Goal: Task Accomplishment & Management: Manage account settings

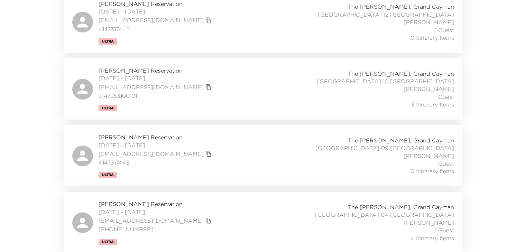
scroll to position [154, 0]
click at [141, 204] on span "Catherine Freeman Reservation" at bounding box center [156, 204] width 115 height 8
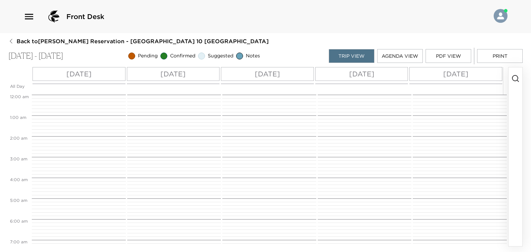
scroll to position [307, 0]
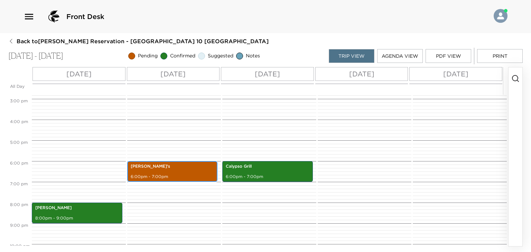
click at [173, 174] on p "6:00pm - 7:00pm" at bounding box center [173, 177] width 84 height 6
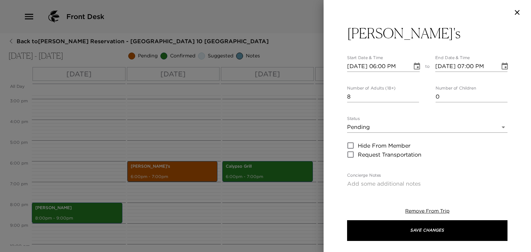
click at [378, 128] on body "Front Desk Back to Harry Freeman Reservation - Grand Cayman Villa 10 Grand Caym…" at bounding box center [265, 126] width 531 height 252
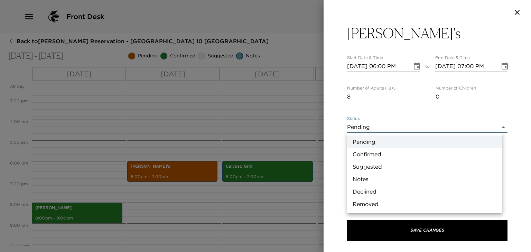
click at [370, 152] on li "Confirmed" at bounding box center [424, 154] width 155 height 12
type input "Confirmed"
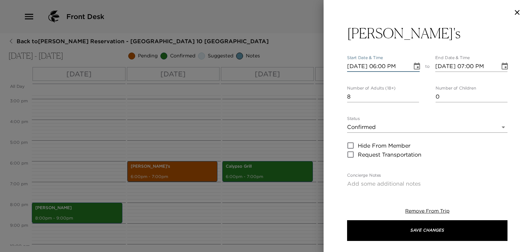
click at [393, 66] on input "12/04/2025 06:00 PM" at bounding box center [377, 66] width 60 height 11
type input "12/04/2025 06:15 PM"
click at [478, 64] on input "12/04/2025 07:00 PM" at bounding box center [465, 66] width 60 height 11
type input "12/04/2025 07:15 PM"
click at [512, 112] on div "Tillie's Start Date & Time 12/04/2025 06:15 PM to End Date & Time 12/04/2025 07…" at bounding box center [428, 105] width 208 height 161
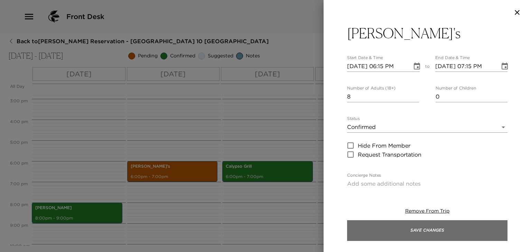
click at [420, 222] on button "Save Changes" at bounding box center [427, 230] width 160 height 21
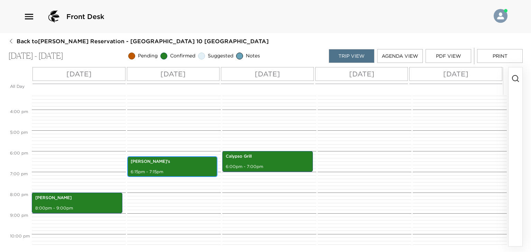
scroll to position [347, 0]
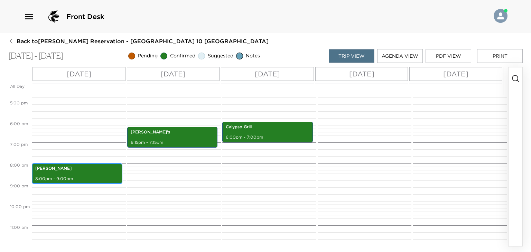
click at [94, 174] on div "Luca 8:00pm - 9:00pm" at bounding box center [77, 173] width 86 height 19
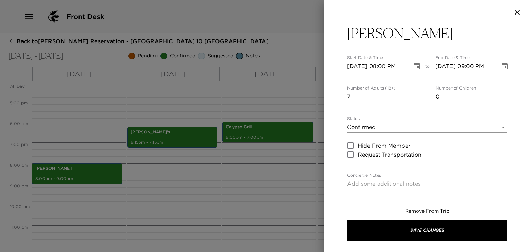
click at [385, 68] on input "12/03/2025 08:00 PM" at bounding box center [377, 66] width 60 height 11
type input "12/03/2025 07:00 PM"
click at [470, 66] on input "12/03/2025 09:00 PM" at bounding box center [465, 66] width 60 height 11
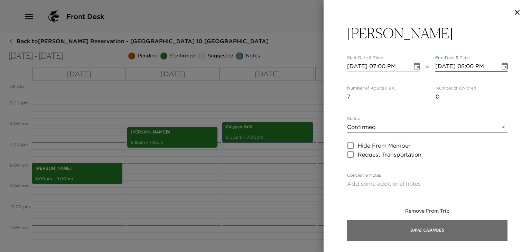
type input "12/03/2025 08:00 PM"
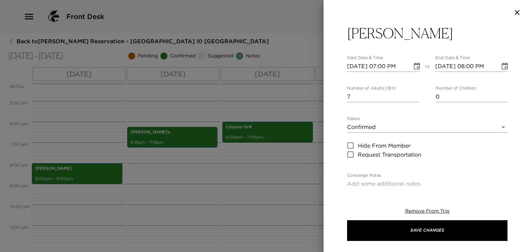
drag, startPoint x: 419, startPoint y: 236, endPoint x: 384, endPoint y: 105, distance: 134.6
click at [385, 107] on div "Luca Start Date & Time 12/03/2025 07:00 PM to End Date & Time 12/03/2025 08:00 …" at bounding box center [427, 238] width 160 height 427
click at [385, 99] on input "7" at bounding box center [383, 96] width 72 height 11
type input "8"
click at [414, 96] on input "8" at bounding box center [383, 96] width 72 height 11
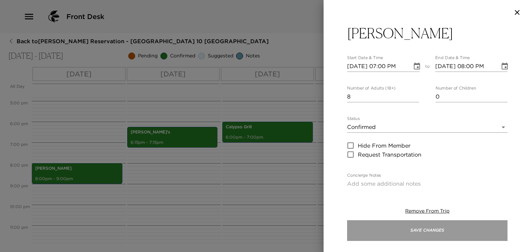
click at [384, 226] on button "Save Changes" at bounding box center [427, 230] width 160 height 21
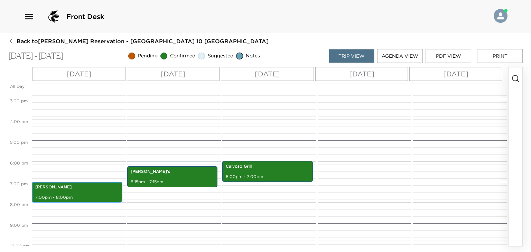
scroll to position [312, 0]
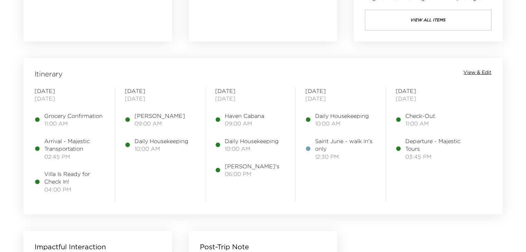
scroll to position [519, 0]
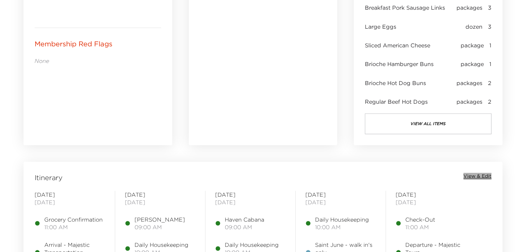
click at [471, 177] on span "View & Edit" at bounding box center [477, 176] width 28 height 7
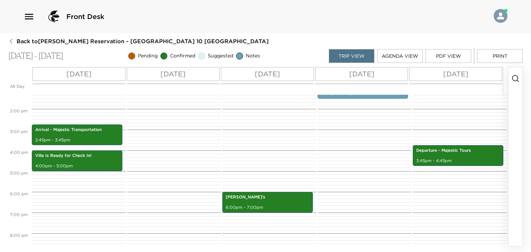
scroll to position [291, 0]
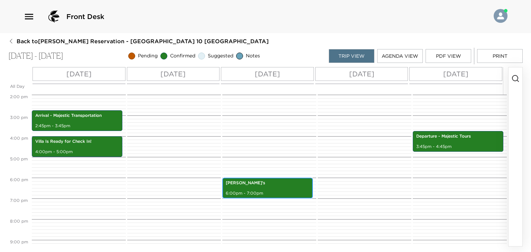
click at [281, 193] on p "6:00pm - 7:00pm" at bounding box center [268, 194] width 84 height 6
click at [279, 193] on p "6:00pm - 7:00pm" at bounding box center [268, 194] width 84 height 6
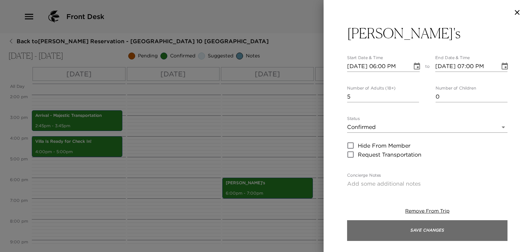
click at [422, 228] on button "Save Changes" at bounding box center [427, 230] width 160 height 21
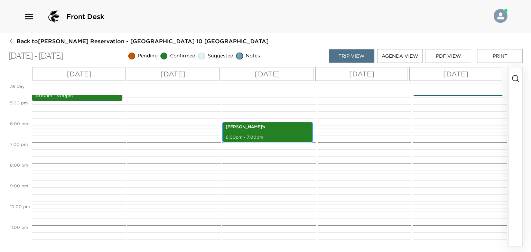
scroll to position [277, 0]
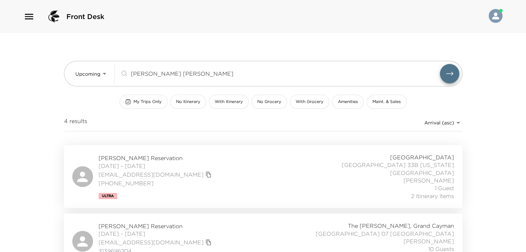
click at [156, 79] on div "[PERSON_NAME] jo ​" at bounding box center [289, 73] width 339 height 19
click at [156, 79] on div "dan jo ​" at bounding box center [289, 73] width 339 height 19
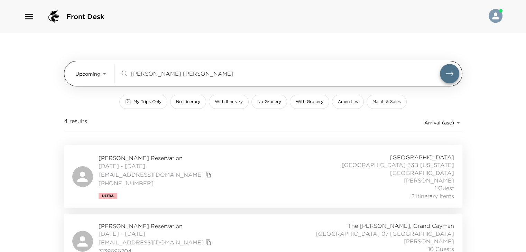
click at [156, 75] on input "dan jo" at bounding box center [285, 74] width 309 height 8
click at [156, 74] on input "dan jo" at bounding box center [285, 74] width 309 height 8
drag, startPoint x: 155, startPoint y: 74, endPoint x: 119, endPoint y: 73, distance: 35.3
click at [118, 74] on div "Upcoming Upcoming dan jo ​" at bounding box center [267, 73] width 384 height 19
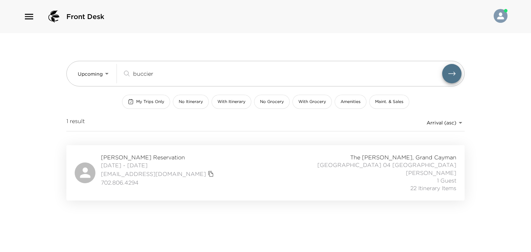
type input "buccier"
click at [113, 163] on span "11/20/2025 - 11/30/2025" at bounding box center [158, 166] width 115 height 8
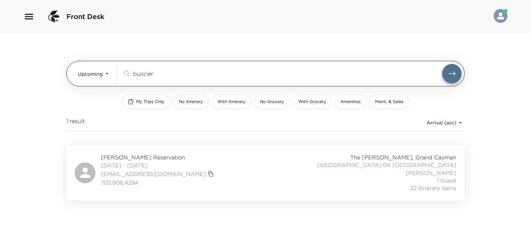
click at [93, 79] on body "Front Desk Upcoming Upcoming buccier ​ My Trips Only No Itinerary With Itinerar…" at bounding box center [265, 126] width 531 height 252
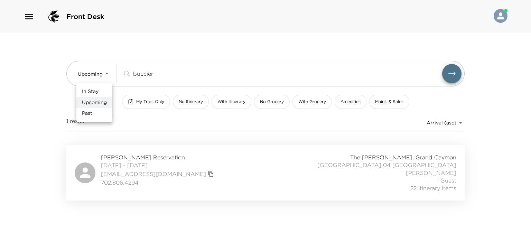
click at [98, 95] on li "In Stay" at bounding box center [94, 91] width 36 height 11
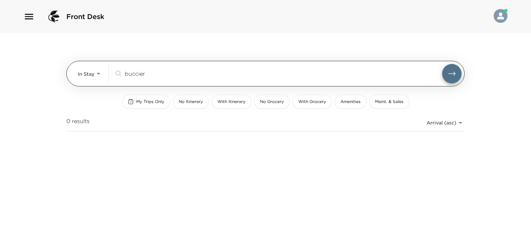
click at [92, 75] on body "Front Desk In Stay In-Stay buccier ​ My Trips Only No Itinerary With Itinerary …" at bounding box center [265, 126] width 531 height 252
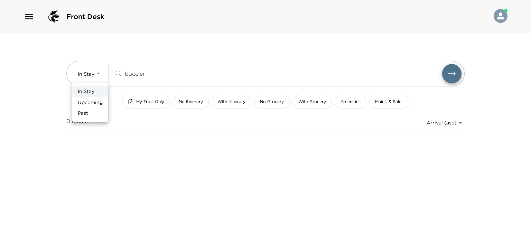
drag, startPoint x: 84, startPoint y: 102, endPoint x: 90, endPoint y: 99, distance: 6.8
click at [84, 102] on span "Upcoming" at bounding box center [90, 102] width 25 height 7
type input "Upcoming"
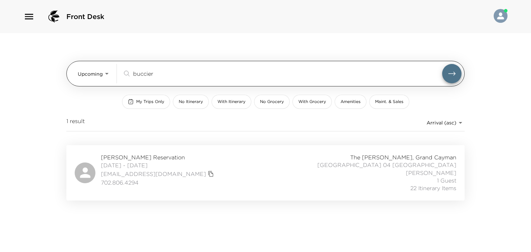
click at [154, 76] on input "buccier" at bounding box center [287, 74] width 309 height 8
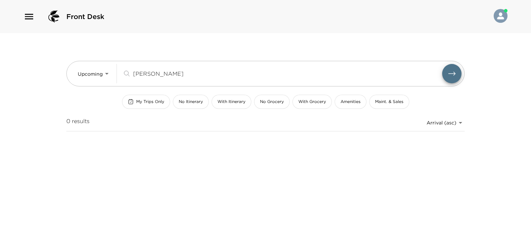
type input "rivero"
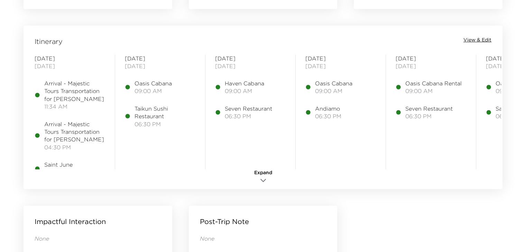
scroll to position [553, 0]
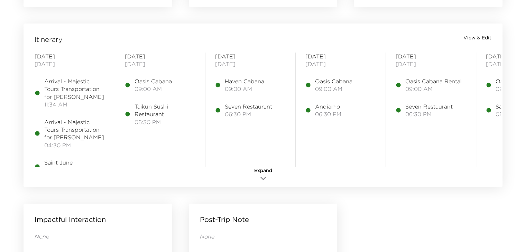
click at [491, 39] on span "View & Edit" at bounding box center [477, 38] width 28 height 7
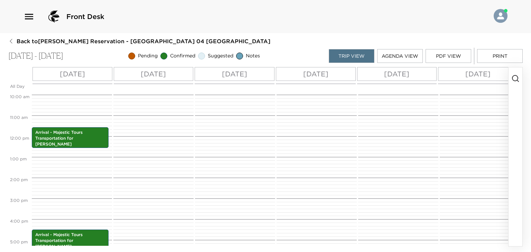
scroll to position [187, 0]
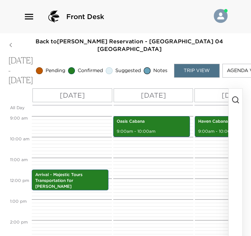
click at [237, 17] on div "Front Desk" at bounding box center [125, 16] width 251 height 33
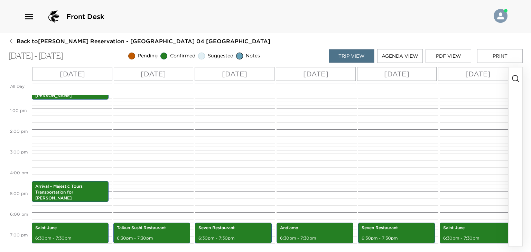
scroll to position [221, 0]
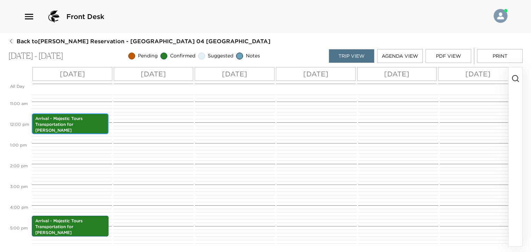
click at [80, 121] on p "Arrival - Majestic Tours Transportation for [PERSON_NAME]" at bounding box center [70, 124] width 70 height 17
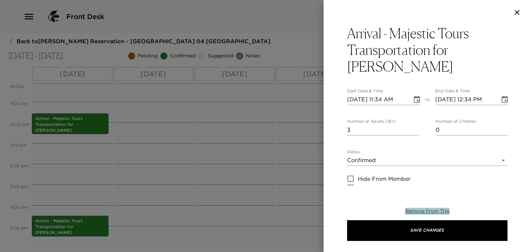
click at [411, 211] on span "Remove From Trip" at bounding box center [427, 211] width 44 height 6
type input "48 hours notice Please Notify the Concierge if you would like to cancel 2 days …"
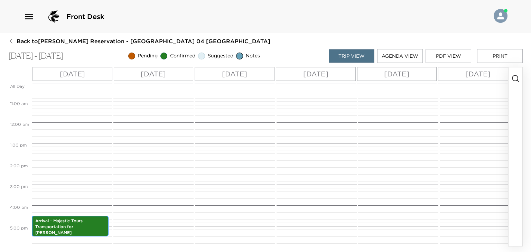
click at [72, 226] on p "Arrival - Majestic Tours Transportation for [PERSON_NAME]" at bounding box center [70, 226] width 70 height 17
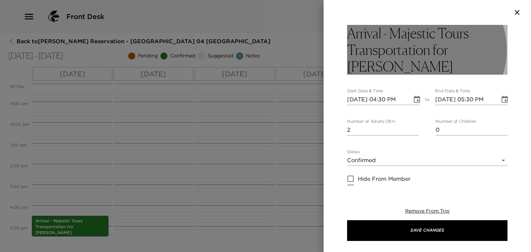
click at [439, 59] on h3 "Arrival - Majestic Tours Transportation for [PERSON_NAME]" at bounding box center [427, 50] width 160 height 50
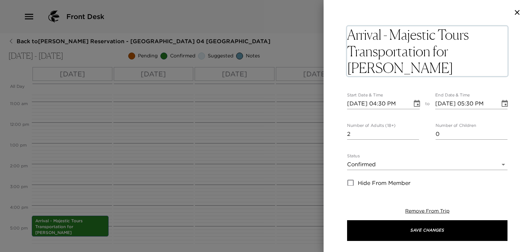
drag, startPoint x: 421, startPoint y: 71, endPoint x: 425, endPoint y: 71, distance: 4.2
click at [421, 71] on textarea "Arrival - Majestic Tours Transportation for [PERSON_NAME]" at bounding box center [427, 51] width 160 height 50
type input "48 hours notice Please Notify the Concierge if you would like to cancel 2 days …"
type textarea "Arrival - Majestic Tours Transportation for Ms. Mastr"
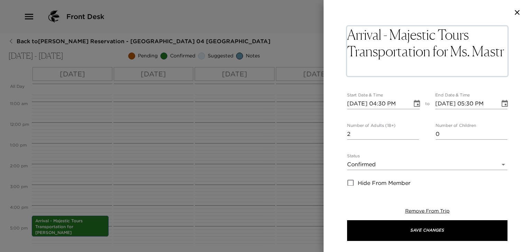
type input "48 hours notice Please Notify the Concierge if you would like to cancel 2 days …"
type textarea "Arrival - Majestic Tours Transportation for Ms. Ma"
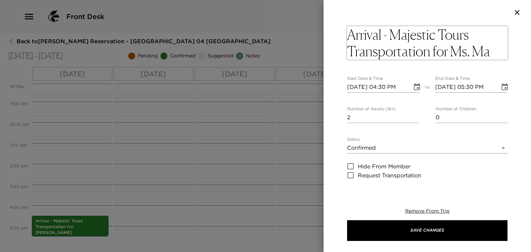
type input "48 hours notice Please Notify the Concierge if you would like to cancel 2 days …"
type textarea "Arrival - Majestic Tours Transportation for Ms. M"
type input "48 hours notice Please Notify the Concierge if you would like to cancel 2 days …"
type textarea "Arrival - Majestic Tours Transportation for Ms."
type input "48 hours notice Please Notify the Concierge if you would like to cancel 2 days …"
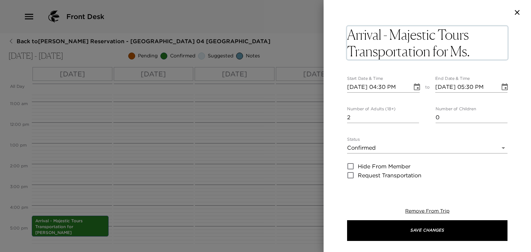
type textarea "Arrival - Majestic Tours Transportation for Ms."
type input "48 hours notice Please Notify the Concierge if you would like to cancel 2 days …"
type textarea "Arrival - Majestic Tours Transportation for Ms"
type input "48 hours notice Please Notify the Concierge if you would like to cancel 2 days …"
type textarea "Arrival - Majestic Tours Transportation for M"
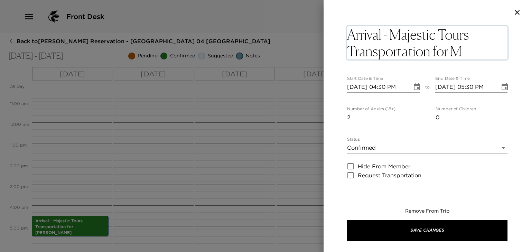
type input "48 hours notice Please Notify the Concierge if you would like to cancel 2 days …"
type textarea "Arrival - Majestic Tours Transportation for Mr"
type input "48 hours notice Please Notify the Concierge if you would like to cancel 2 days …"
type textarea "Arrival - Majestic Tours Transportation for Mr."
type input "48 hours notice Please Notify the Concierge if you would like to cancel 2 days …"
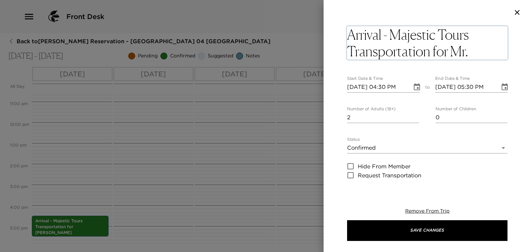
type textarea "Arrival - Majestic Tours Transportation for Mr."
type input "48 hours notice Please Notify the Concierge if you would like to cancel 2 days …"
type textarea "Arrival - Majestic Tours Transportation for Mr. B"
type input "48 hours notice Please Notify the Concierge if you would like to cancel 2 days …"
type textarea "Arrival - Majestic Tours Transportation for Mr. Bu"
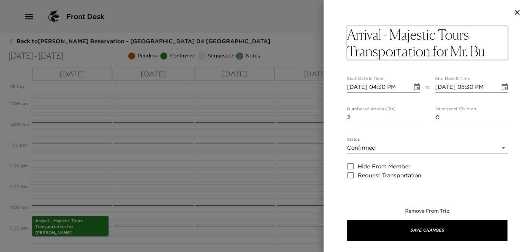
type input "48 hours notice Please Notify the Concierge if you would like to cancel 2 days …"
type textarea "Arrival - Majestic Tours Transportation for Mr. Buc"
type input "48 hours notice Please Notify the Concierge if you would like to cancel 2 days …"
type textarea "Arrival - Majestic Tours Transportation for Mr. Bucc"
type input "48 hours notice Please Notify the Concierge if you would like to cancel 2 days …"
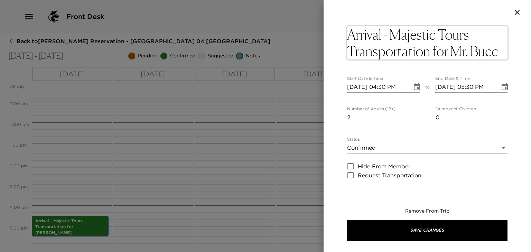
type textarea "Arrival - Majestic Tours Transportation for [PERSON_NAME]"
type input "48 hours notice Please Notify the Concierge if you would like to cancel 2 days …"
type textarea "Arrival - Majestic Tours Transportation for Mr. Buccie"
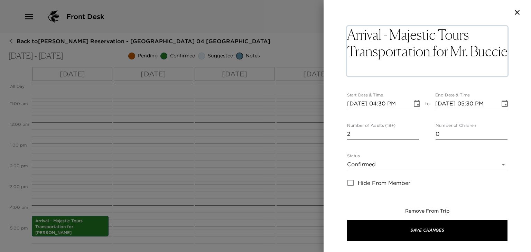
type input "48 hours notice Please Notify the Concierge if you would like to cancel 2 days …"
type textarea "Arrival - Majestic Tours Transportation for [PERSON_NAME]"
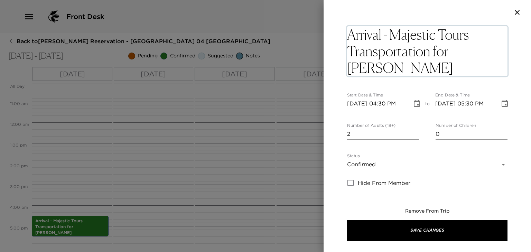
type input "48 hours notice Please Notify the Concierge if you would like to cancel 2 days …"
type textarea "Arrival - Majestic Tours Transportation for [PERSON_NAME]"
type input "1"
type input "48 hours notice Please Notify the Concierge if you would like to cancel 2 days …"
click at [414, 131] on input "1" at bounding box center [383, 134] width 72 height 11
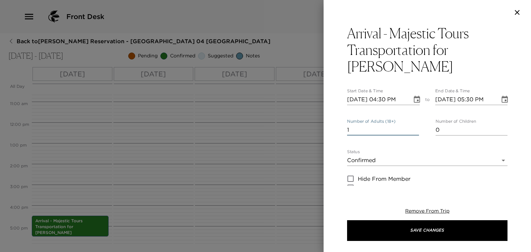
type input "0"
type input "48 hours notice Please Notify the Concierge if you would like to cancel 2 days …"
click at [414, 131] on input "0" at bounding box center [383, 130] width 72 height 11
click at [414, 132] on input "0" at bounding box center [383, 130] width 72 height 11
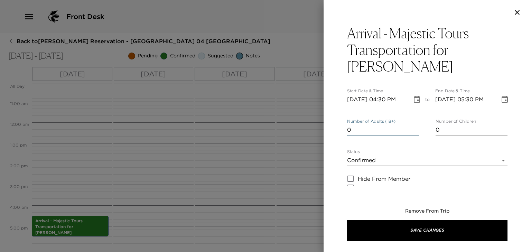
click at [414, 132] on input "0" at bounding box center [383, 130] width 72 height 11
type input "1"
type input "48 hours notice Please Notify the Concierge if you would like to cancel 2 days …"
click at [414, 128] on input "1" at bounding box center [383, 130] width 72 height 11
type input "2"
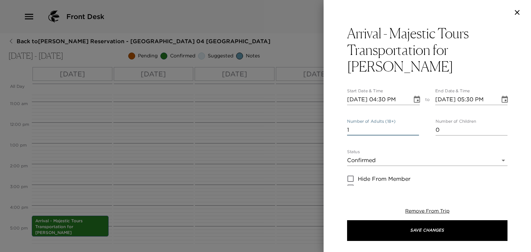
type input "48 hours notice Please Notify the Concierge if you would like to cancel 2 days …"
click at [414, 128] on input "2" at bounding box center [383, 130] width 72 height 11
type input "3"
type input "48 hours notice Please Notify the Concierge if you would like to cancel 2 days …"
click at [414, 128] on input "3" at bounding box center [383, 130] width 72 height 11
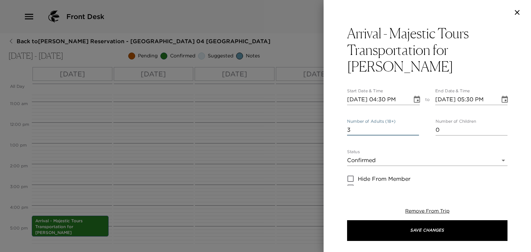
type input "4"
type input "48 hours notice Please Notify the Concierge if you would like to cancel 2 days …"
type input "4"
click at [414, 128] on input "4" at bounding box center [383, 130] width 72 height 11
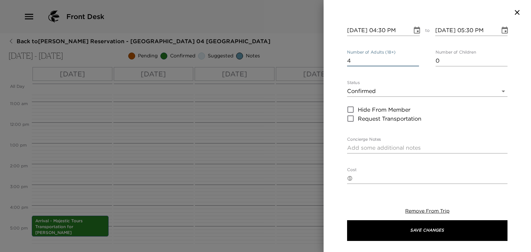
scroll to position [104, 0]
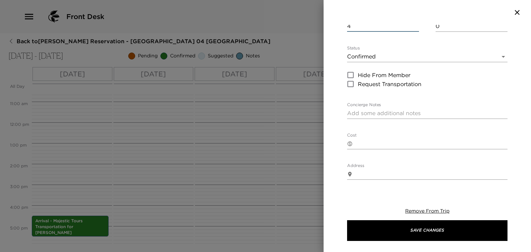
type input "48 hours notice Please Notify the Concierge if you would like to cancel 2 days …"
click at [380, 111] on textarea "Concierge Notes" at bounding box center [427, 113] width 160 height 8
type textarea "U"
type input "48 hours notice Please Notify the Concierge if you would like to cancel 2 days …"
type textarea "UN"
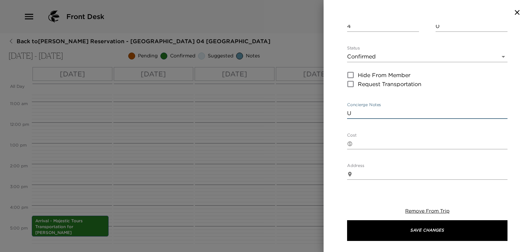
type input "48 hours notice Please Notify the Concierge if you would like to cancel 2 days …"
type textarea "UNI"
type input "48 hours notice Please Notify the Concierge if you would like to cancel 2 days …"
type textarea "UN"
type input "48 hours notice Please Notify the Concierge if you would like to cancel 2 days …"
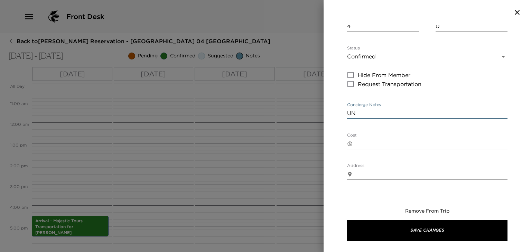
type textarea "U"
type input "48 hours notice Please Notify the Concierge if you would like to cancel 2 days …"
type textarea "Un"
type input "48 hours notice Please Notify the Concierge if you would like to cancel 2 days …"
type textarea "Uni"
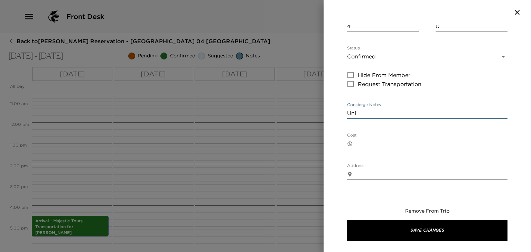
type input "48 hours notice Please Notify the Concierge if you would like to cancel 2 days …"
type textarea "Unit"
type input "48 hours notice Please Notify the Concierge if you would like to cancel 2 days …"
type textarea "Unite"
type input "48 hours notice Please Notify the Concierge if you would like to cancel 2 days …"
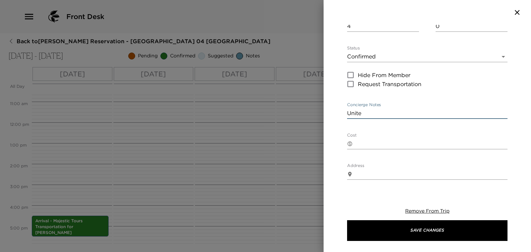
type textarea "United"
type input "48 hours notice Please Notify the Concierge if you would like to cancel 2 days …"
type textarea "United"
type input "48 hours notice Please Notify the Concierge if you would like to cancel 2 days …"
type textarea "United 7"
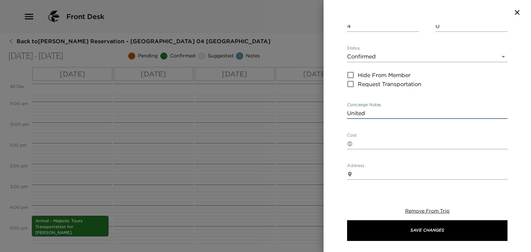
type input "48 hours notice Please Notify the Concierge if you would like to cancel 2 days …"
type textarea "United 75"
type input "48 hours notice Please Notify the Concierge if you would like to cancel 2 days …"
type textarea "United 753"
type input "48 hours notice Please Notify the Concierge if you would like to cancel 2 days …"
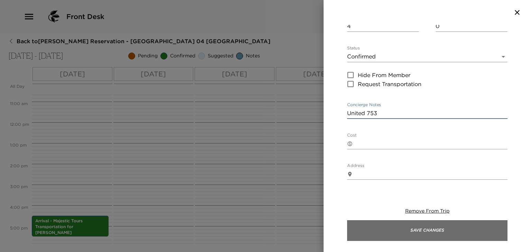
type textarea "United 753"
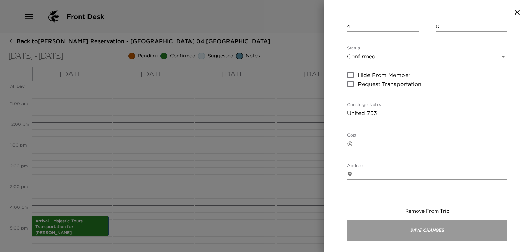
click at [365, 236] on button "Save Changes" at bounding box center [427, 230] width 160 height 21
type input "48 hours notice Please Notify the Concierge if you would like to cancel 2 days …"
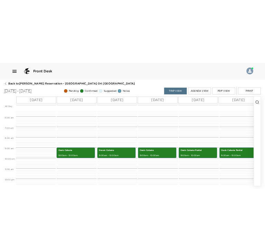
scroll to position [110, 0]
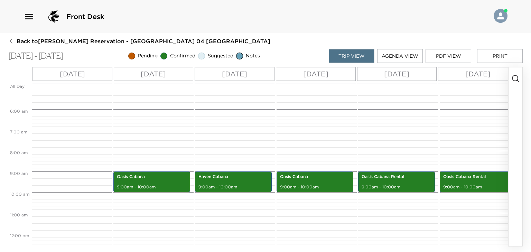
click at [513, 77] on circle "button" at bounding box center [516, 78] width 6 height 6
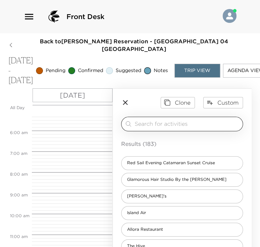
click at [191, 128] on input "search" at bounding box center [187, 124] width 105 height 8
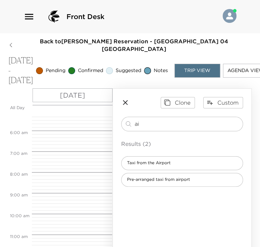
type input "a"
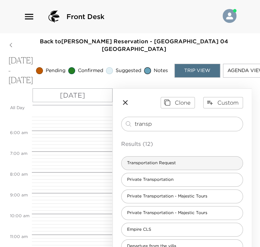
type input "transp"
click at [220, 170] on div "Transportation Request" at bounding box center [182, 163] width 122 height 14
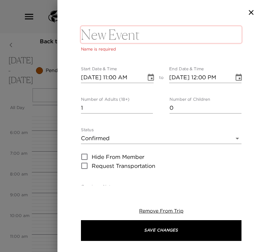
click at [253, 11] on icon "button" at bounding box center [251, 12] width 8 height 8
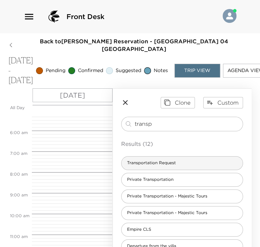
click at [152, 166] on span "Transportation Request" at bounding box center [151, 163] width 60 height 6
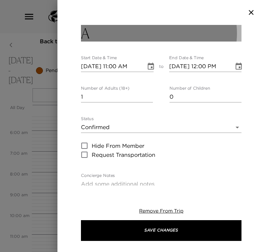
click at [164, 34] on button "A" at bounding box center [161, 33] width 160 height 17
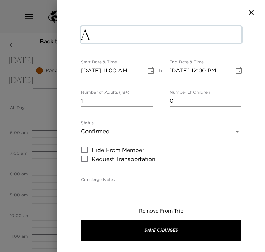
click at [106, 32] on textarea "A" at bounding box center [161, 34] width 160 height 17
type textarea "Arrival transfer"
click at [150, 70] on icon "Choose date, selected date is Nov 20, 2025" at bounding box center [151, 70] width 8 height 8
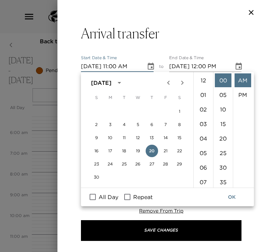
scroll to position [160, 0]
click at [181, 151] on button "22" at bounding box center [179, 151] width 12 height 12
type input "[DATE] 11:00 AM"
type input "[DATE] 12:00 PM"
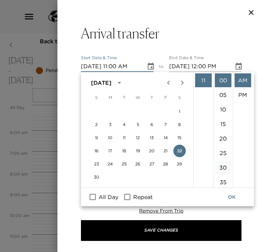
click at [222, 164] on li "30" at bounding box center [223, 167] width 17 height 14
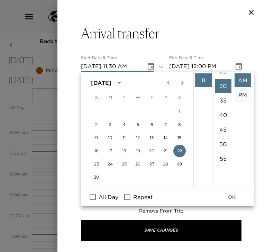
scroll to position [87, 0]
click at [225, 91] on li "35" at bounding box center [223, 95] width 17 height 14
type input "[DATE] 11:35 AM"
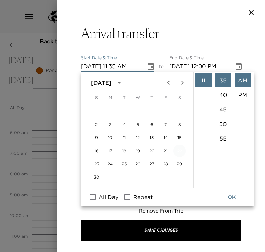
click at [176, 150] on button "22" at bounding box center [179, 151] width 12 height 12
click at [216, 65] on input "[DATE] 12:00 PM" at bounding box center [199, 66] width 60 height 11
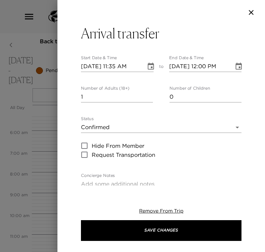
click at [205, 67] on input "[DATE] 12:00 PM" at bounding box center [199, 66] width 60 height 11
type input "[DATE] 12:35 PM"
click at [242, 93] on div "Arrival transfer Start Date & Time [DATE] 11:35 AM to End Date & Time [DATE] 12…" at bounding box center [161, 105] width 208 height 160
click at [148, 95] on input "2" at bounding box center [117, 96] width 72 height 11
type input "3"
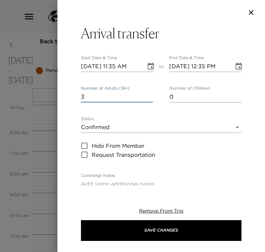
click at [148, 95] on input "3" at bounding box center [117, 96] width 72 height 11
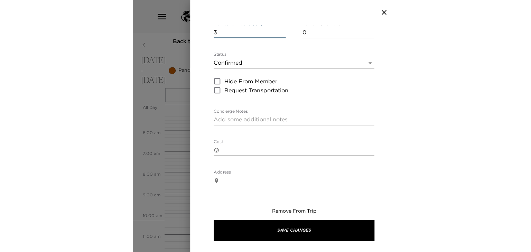
scroll to position [69, 0]
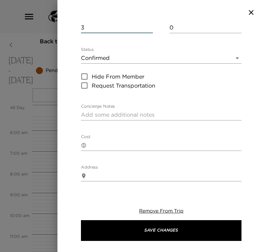
click at [127, 118] on textarea "Concierge Notes" at bounding box center [161, 115] width 160 height 8
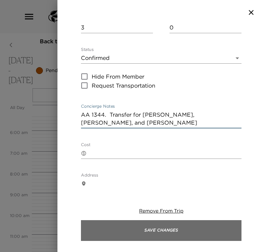
type textarea "AA 1344. Transfer for [PERSON_NAME], [PERSON_NAME], and [PERSON_NAME]"
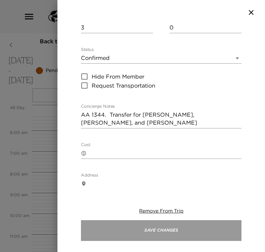
click at [109, 224] on button "Save Changes" at bounding box center [161, 230] width 160 height 21
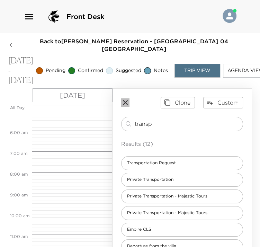
click at [127, 105] on icon "button" at bounding box center [125, 102] width 5 height 5
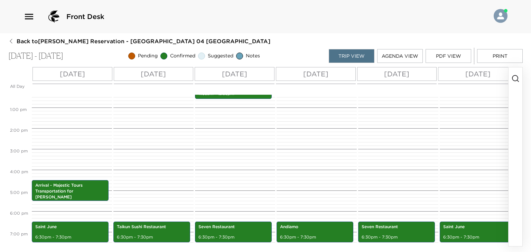
scroll to position [248, 0]
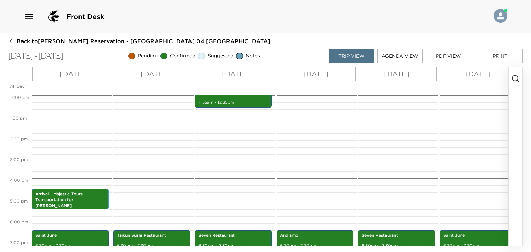
click at [96, 209] on p "4:30pm - 5:30pm" at bounding box center [70, 212] width 70 height 6
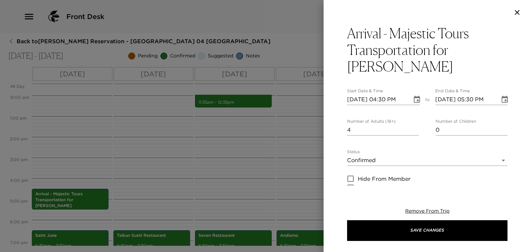
type input "48 hours notice Please Notify the Concierge if you would like to cancel 2 days …"
type input "3"
type input "48 hours notice Please Notify the Concierge if you would like to cancel 2 days …"
click at [415, 132] on input "3" at bounding box center [383, 130] width 72 height 11
type input "4"
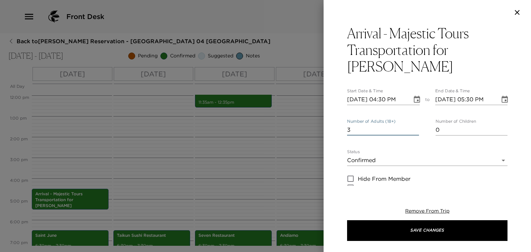
type input "48 hours notice Please Notify the Concierge if you would like to cancel 2 days …"
click at [412, 127] on input "4" at bounding box center [383, 130] width 72 height 11
type input "5"
type input "48 hours notice Please Notify the Concierge if you would like to cancel 2 days …"
type input "6"
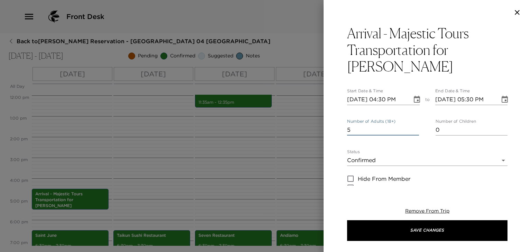
click at [414, 127] on input "6" at bounding box center [383, 130] width 72 height 11
type input "48 hours notice Please Notify the Concierge if you would like to cancel 2 days …"
type input "7"
type input "48 hours notice Please Notify the Concierge if you would like to cancel 2 days …"
click at [414, 127] on input "7" at bounding box center [383, 130] width 72 height 11
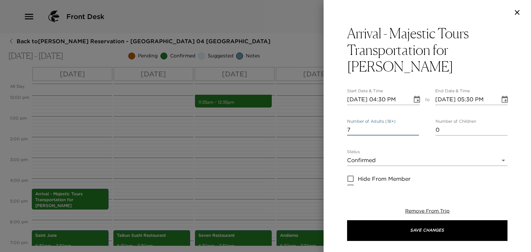
type input "8"
type input "48 hours notice Please Notify the Concierge if you would like to cancel 2 days …"
click at [414, 127] on input "8" at bounding box center [383, 130] width 72 height 11
type input "9"
type input "48 hours notice Please Notify the Concierge if you would like to cancel 2 days …"
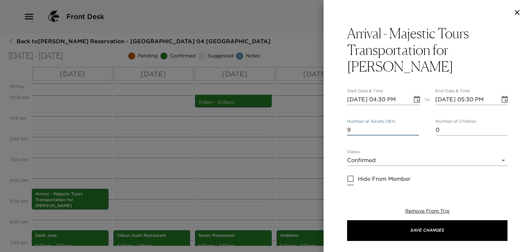
click at [414, 127] on input "9" at bounding box center [383, 130] width 72 height 11
type input "8"
type input "48 hours notice Please Notify the Concierge if you would like to cancel 2 days …"
click at [414, 131] on input "8" at bounding box center [383, 130] width 72 height 11
type input "7"
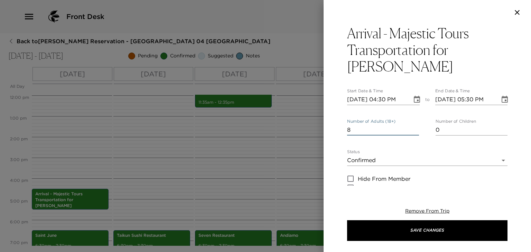
type input "48 hours notice Please Notify the Concierge if you would like to cancel 2 days …"
click at [414, 131] on input "7" at bounding box center [383, 130] width 72 height 11
type input "6"
type input "48 hours notice Please Notify the Concierge if you would like to cancel 2 days …"
click at [414, 131] on input "6" at bounding box center [383, 130] width 72 height 11
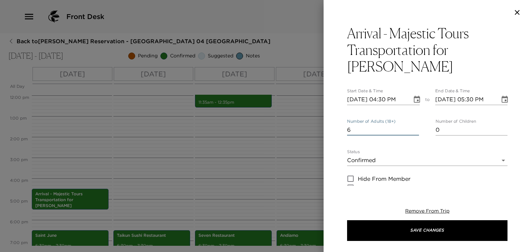
type input "5"
type input "48 hours notice Please Notify the Concierge if you would like to cancel 2 days …"
click at [414, 131] on input "5" at bounding box center [383, 130] width 72 height 11
type input "4"
type input "48 hours notice Please Notify the Concierge if you would like to cancel 2 days …"
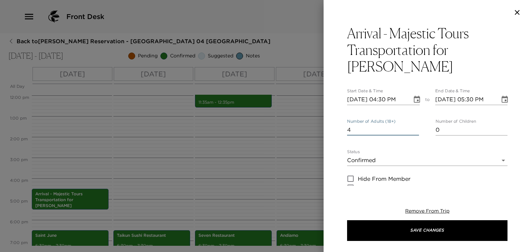
click at [414, 131] on input "4" at bounding box center [383, 130] width 72 height 11
type input "3"
type input "48 hours notice Please Notify the Concierge if you would like to cancel 2 days …"
click at [414, 131] on input "3" at bounding box center [383, 130] width 72 height 11
type input "2"
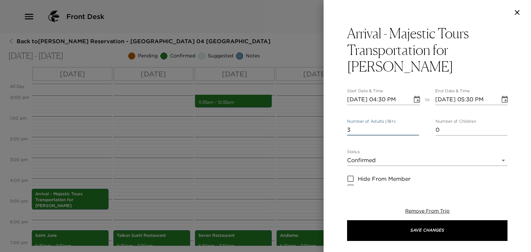
type input "48 hours notice Please Notify the Concierge if you would like to cancel 2 days …"
click at [414, 131] on input "2" at bounding box center [383, 130] width 72 height 11
type input "1"
type input "48 hours notice Please Notify the Concierge if you would like to cancel 2 days …"
click at [414, 131] on input "1" at bounding box center [383, 130] width 72 height 11
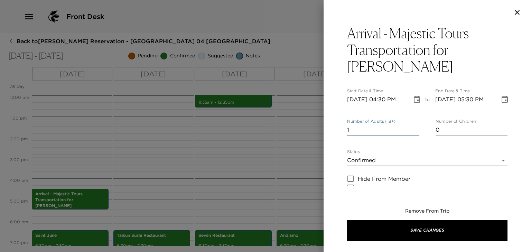
type input "0"
type input "48 hours notice Please Notify the Concierge if you would like to cancel 2 days …"
type input "0"
click at [414, 131] on input "0" at bounding box center [383, 130] width 72 height 11
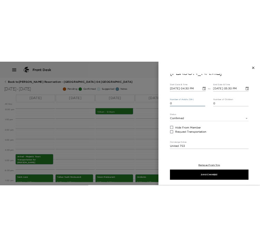
scroll to position [35, 0]
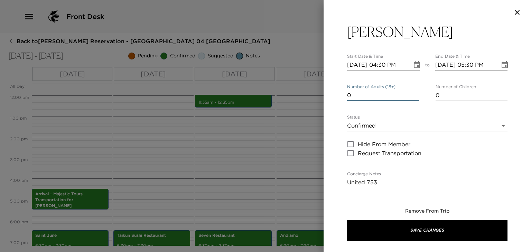
type input "48 hours notice Please Notify the Concierge if you would like to cancel 2 days …"
click at [414, 180] on textarea "United 753" at bounding box center [427, 182] width 160 height 8
type textarea "United 753"
type input "48 hours notice Please Notify the Concierge if you would like to cancel 2 days …"
type textarea "United 753 2"
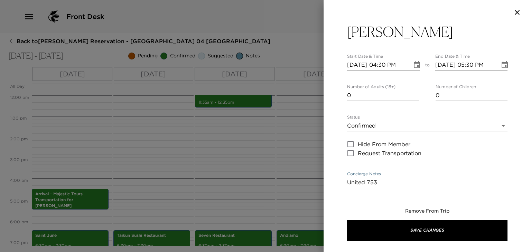
type input "48 hours notice Please Notify the Concierge if you would like to cancel 2 days …"
type textarea "United 753"
type input "48 hours notice Please Notify the Concierge if you would like to cancel 2 days …"
type textarea "United 753"
type input "48 hours notice Please Notify the Concierge if you would like to cancel 2 days …"
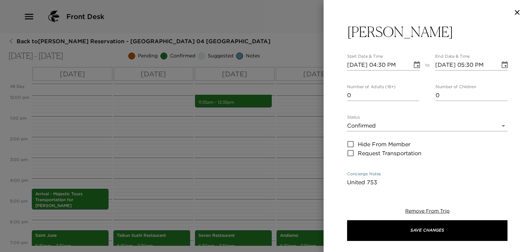
type textarea "United 753."
type input "48 hours notice Please Notify the Concierge if you would like to cancel 2 days …"
type textarea "United 753."
type input "48 hours notice Please Notify the Concierge if you would like to cancel 2 days …"
type textarea "United 753."
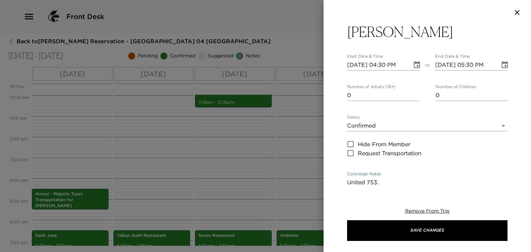
type input "48 hours notice Please Notify the Concierge if you would like to cancel 2 days …"
type textarea "United 753. 2"
type input "48 hours notice Please Notify the Concierge if you would like to cancel 2 days …"
type textarea "United 753. 2"
type input "48 hours notice Please Notify the Concierge if you would like to cancel 2 days …"
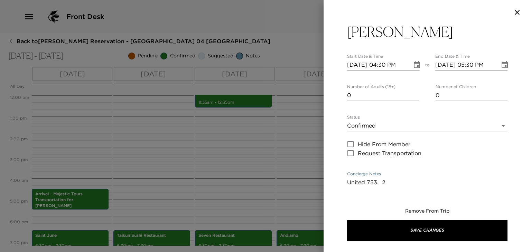
type textarea "United 753. 2 t"
type input "48 hours notice Please Notify the Concierge if you would like to cancel 2 days …"
type textarea "United 753. 2 to"
type input "48 hours notice Please Notify the Concierge if you would like to cancel 2 days …"
type textarea "United 753. 2 to"
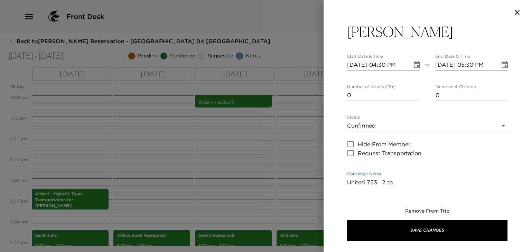
type input "48 hours notice Please Notify the Concierge if you would like to cancel 2 days …"
type textarea "United 753. 2 to 4"
type input "48 hours notice Please Notify the Concierge if you would like to cancel 2 days …"
type textarea "United 753. 2 to 4"
type input "48 hours notice Please Notify the Concierge if you would like to cancel 2 days …"
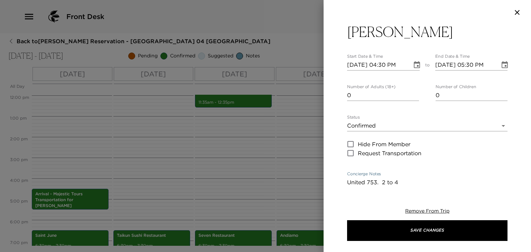
type textarea "United 753. 2 to 4 e"
type input "48 hours notice Please Notify the Concierge if you would like to cancel 2 days …"
type textarea "United 753. 2 to 4 eop"
type input "48 hours notice Please Notify the Concierge if you would like to cancel 2 days …"
type textarea "United 753. 2 to 4 eopp"
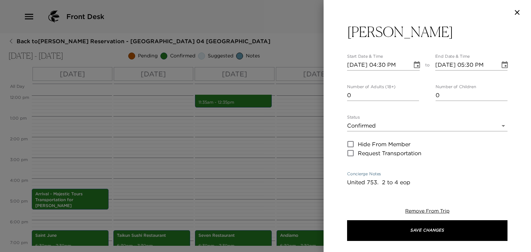
type input "48 hours notice Please Notify the Concierge if you would like to cancel 2 days …"
type textarea "United 753. 2 to 4 eop"
type input "48 hours notice Please Notify the Concierge if you would like to cancel 2 days …"
type textarea "United 753. 2 to 4 eo"
type input "48 hours notice Please Notify the Concierge if you would like to cancel 2 days …"
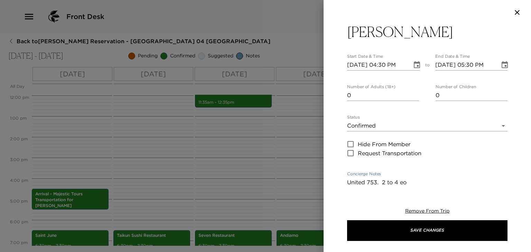
type textarea "United 753. 2 to 4 e"
type input "48 hours notice Please Notify the Concierge if you would like to cancel 2 days …"
type textarea "United 753. 2 to 4"
type input "48 hours notice Please Notify the Concierge if you would like to cancel 2 days …"
type textarea "United 753. 2 to 4 p"
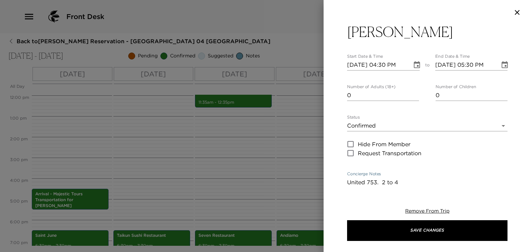
type input "48 hours notice Please Notify the Concierge if you would like to cancel 2 days …"
type textarea "United 753. 2 to 4 pe"
type input "48 hours notice Please Notify the Concierge if you would like to cancel 2 days …"
type textarea "United 753. 2 to 4 peo"
type input "48 hours notice Please Notify the Concierge if you would like to cancel 2 days …"
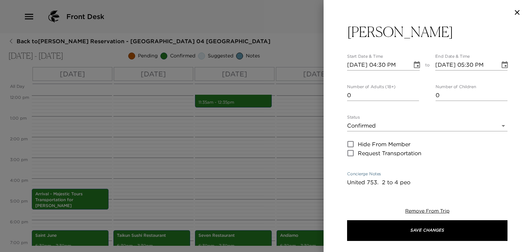
type textarea "United 753. 2 to 4 peop"
type input "48 hours notice Please Notify the Concierge if you would like to cancel 2 days …"
type textarea "United 753. 2 to 4 peopl"
type input "48 hours notice Please Notify the Concierge if you would like to cancel 2 days …"
type textarea "United 753. 2 to 4 people"
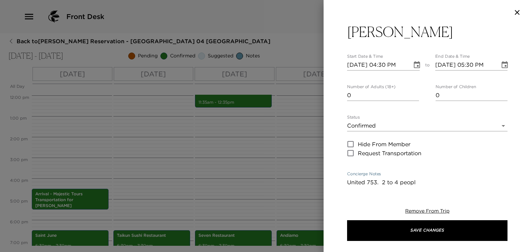
type input "48 hours notice Please Notify the Concierge if you would like to cancel 2 days …"
type textarea "United 753. 2 to 4 people"
click at [347, 182] on div "Arrival - Majestic Tours Transportation for [PERSON_NAME] Start Date & Time [DA…" at bounding box center [428, 105] width 208 height 161
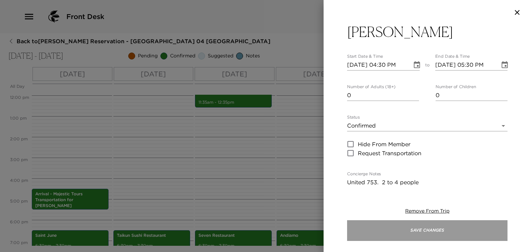
click at [372, 232] on button "Save Changes" at bounding box center [427, 230] width 160 height 21
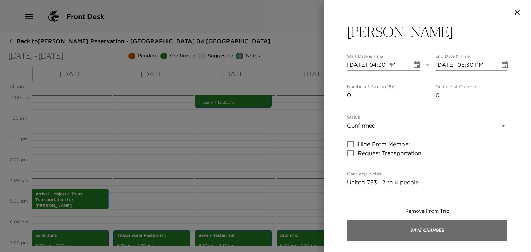
type input "48 hours notice Please Notify the Concierge if you would like to cancel 2 days …"
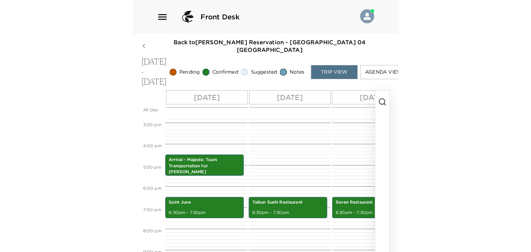
scroll to position [352, 0]
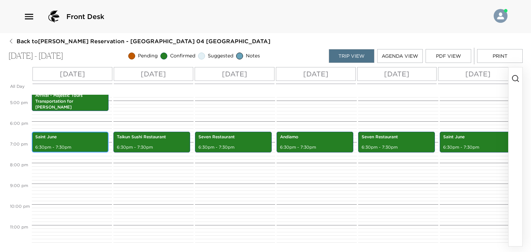
click at [85, 145] on p "6:30pm - 7:30pm" at bounding box center [70, 148] width 70 height 6
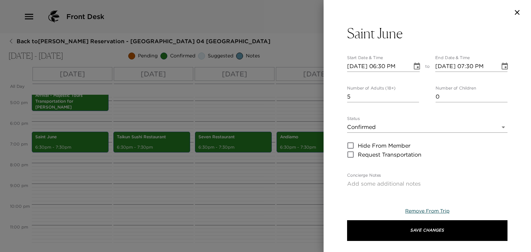
click at [440, 211] on span "Remove From Trip" at bounding box center [427, 211] width 44 height 6
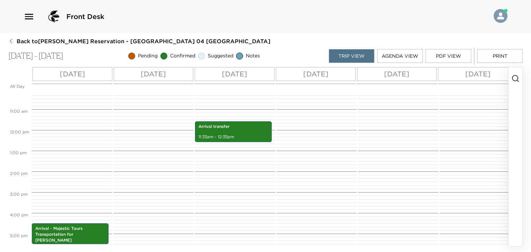
scroll to position [214, 0]
click at [246, 127] on p "Arrival transfer" at bounding box center [234, 127] width 70 height 6
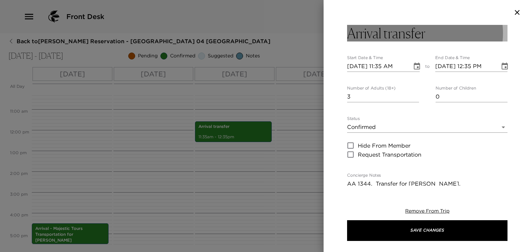
click at [433, 36] on button "Arrival transfer" at bounding box center [427, 33] width 160 height 17
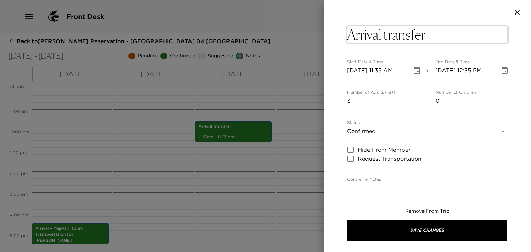
click at [443, 38] on textarea "Arrival transfer" at bounding box center [427, 34] width 160 height 17
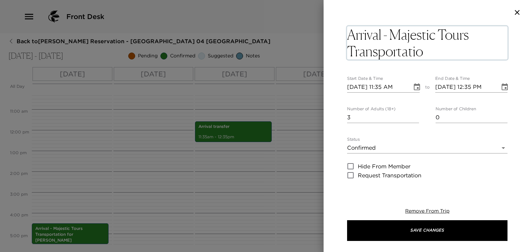
type textarea "Arrival - Majestic Tours Transportation"
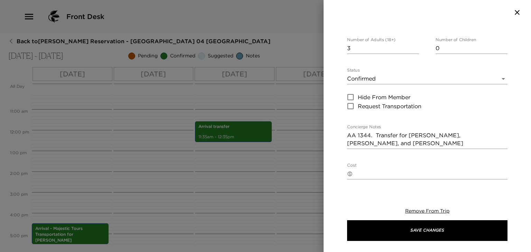
scroll to position [104, 0]
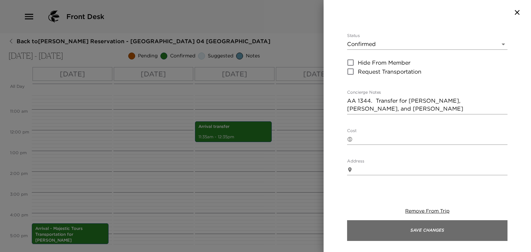
click at [398, 225] on button "Save Changes" at bounding box center [427, 230] width 160 height 21
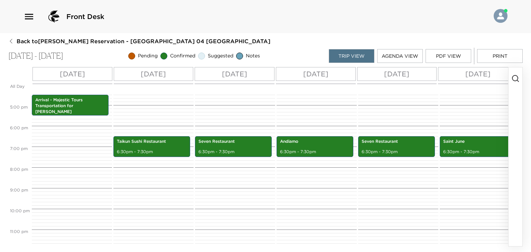
scroll to position [352, 0]
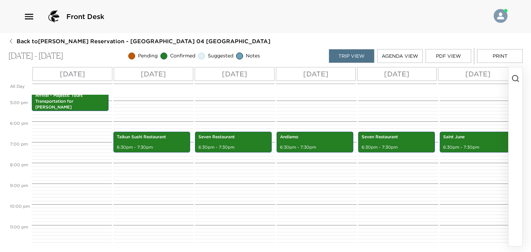
click at [501, 53] on button "Print" at bounding box center [500, 56] width 46 height 14
click at [452, 56] on button "PDF View" at bounding box center [449, 56] width 46 height 14
